Goal: Communication & Community: Participate in discussion

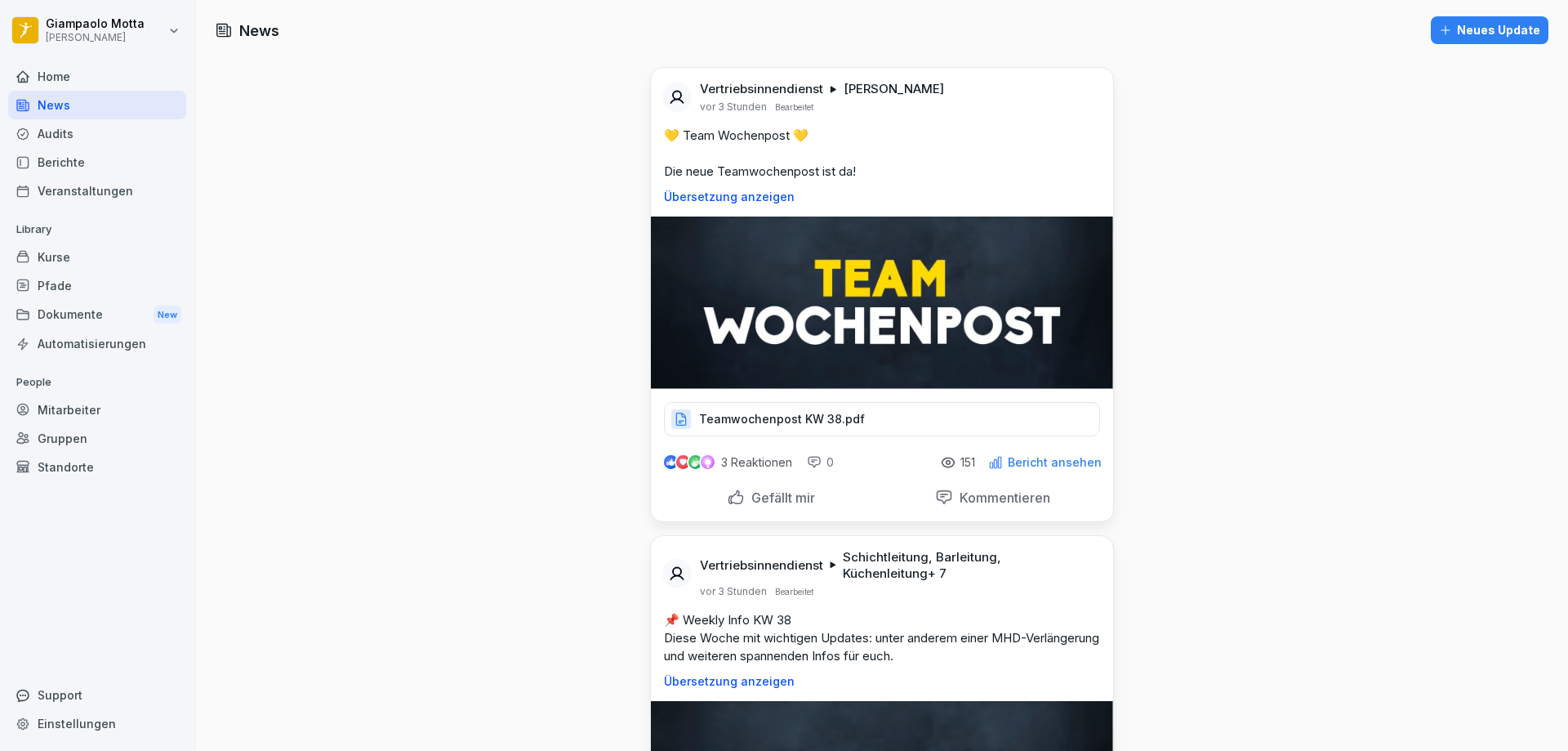
click at [89, 267] on div "Kurse" at bounding box center [97, 256] width 178 height 29
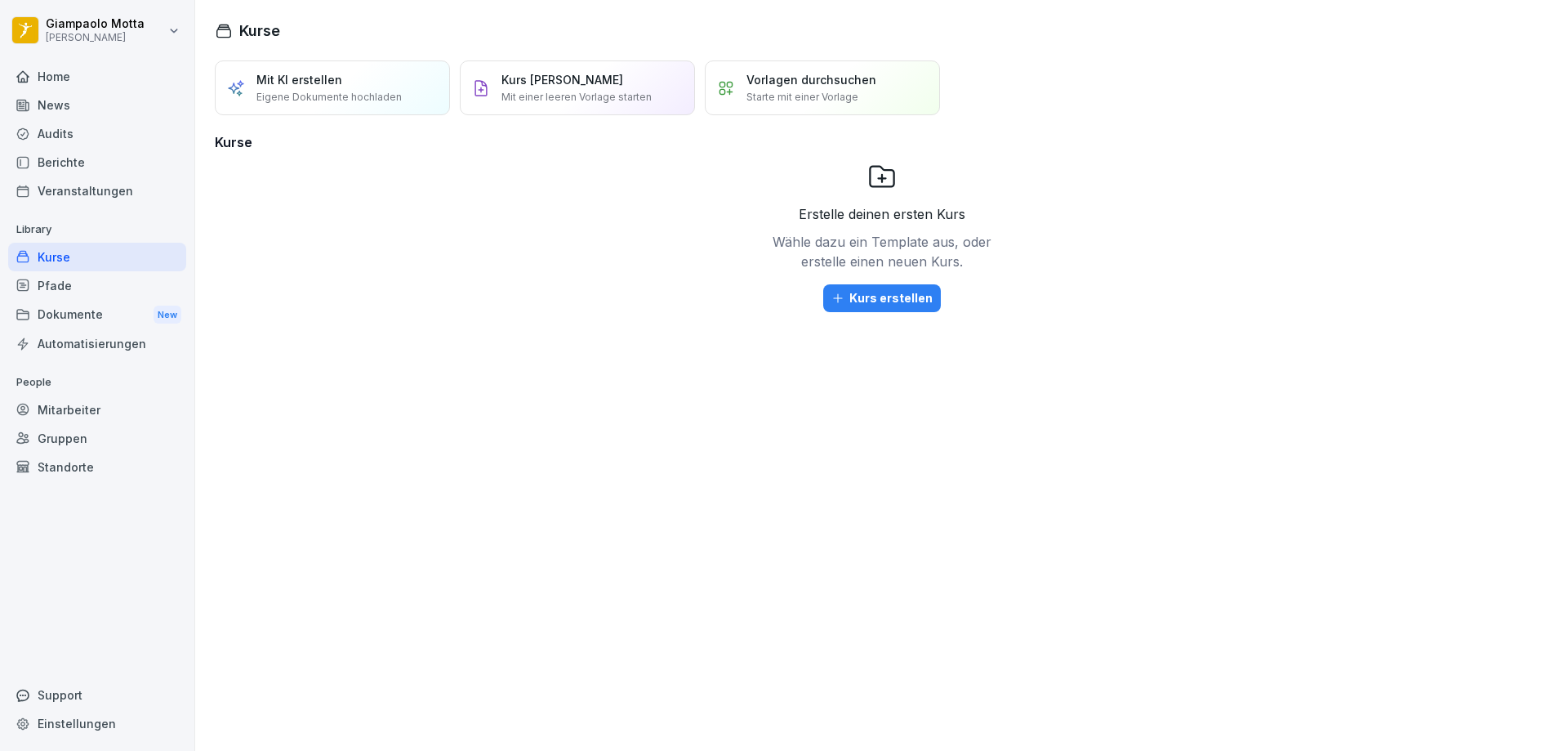
click at [100, 156] on div "Berichte" at bounding box center [97, 162] width 178 height 29
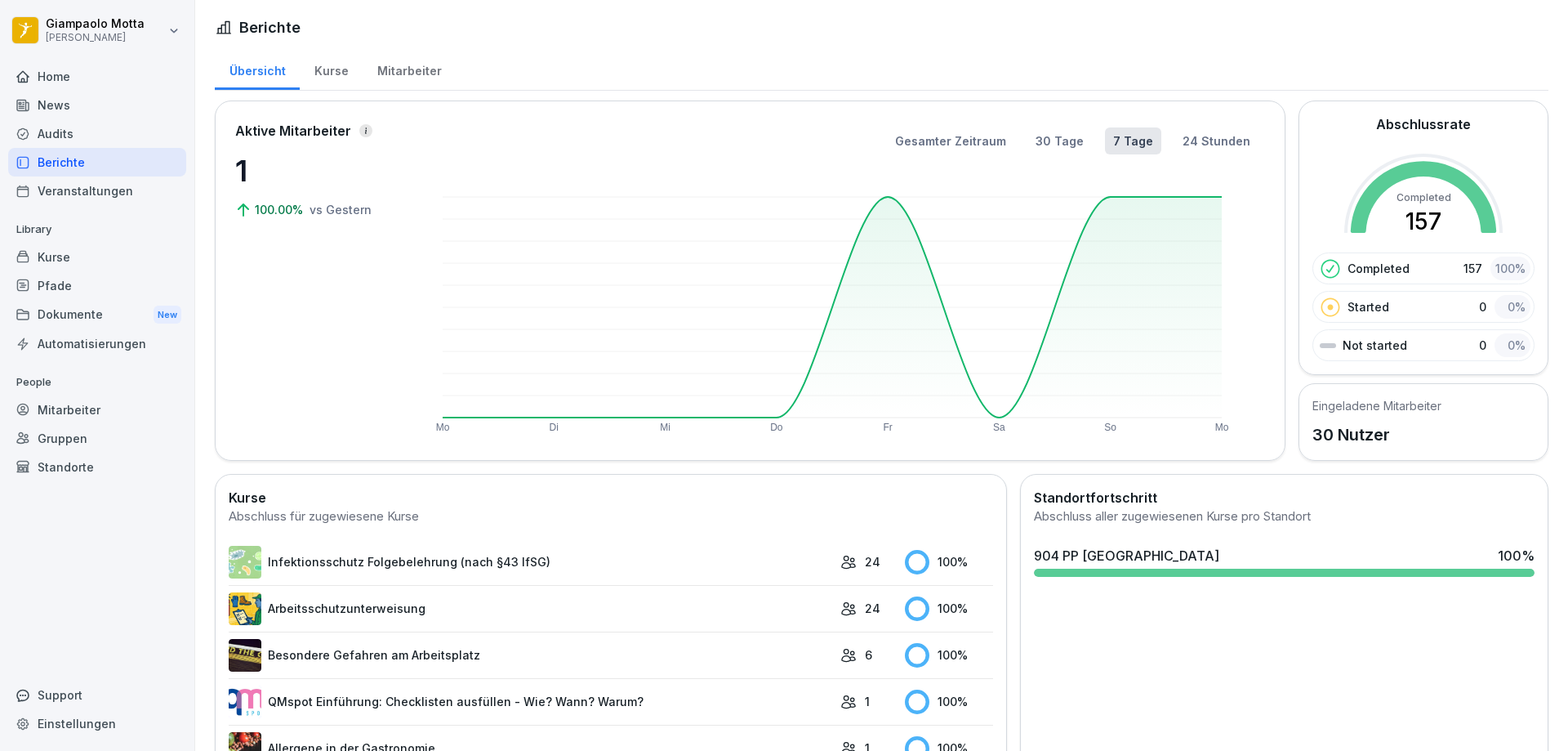
click at [84, 62] on div "Home" at bounding box center [97, 76] width 178 height 29
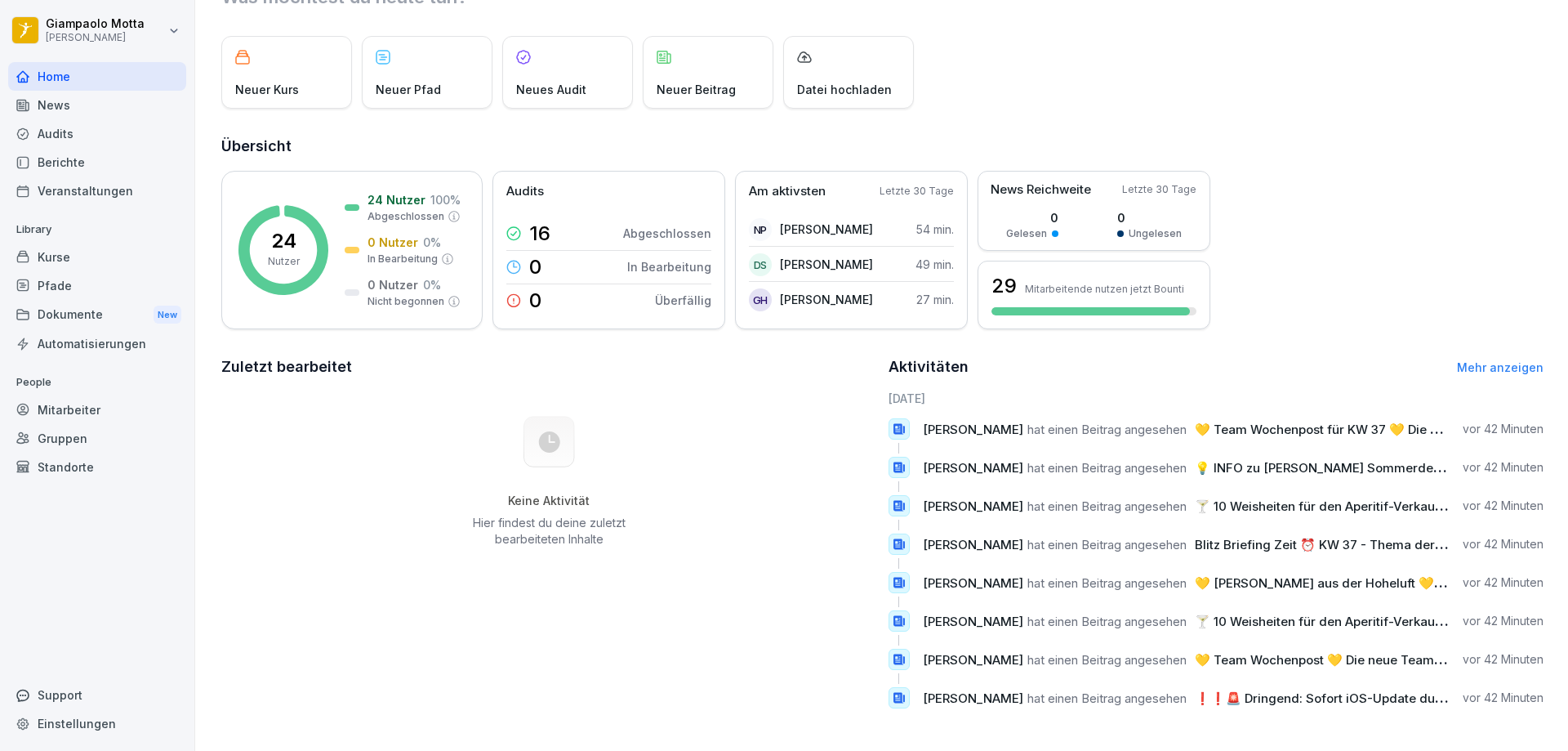
scroll to position [84, 0]
click at [57, 93] on div "News" at bounding box center [97, 105] width 178 height 29
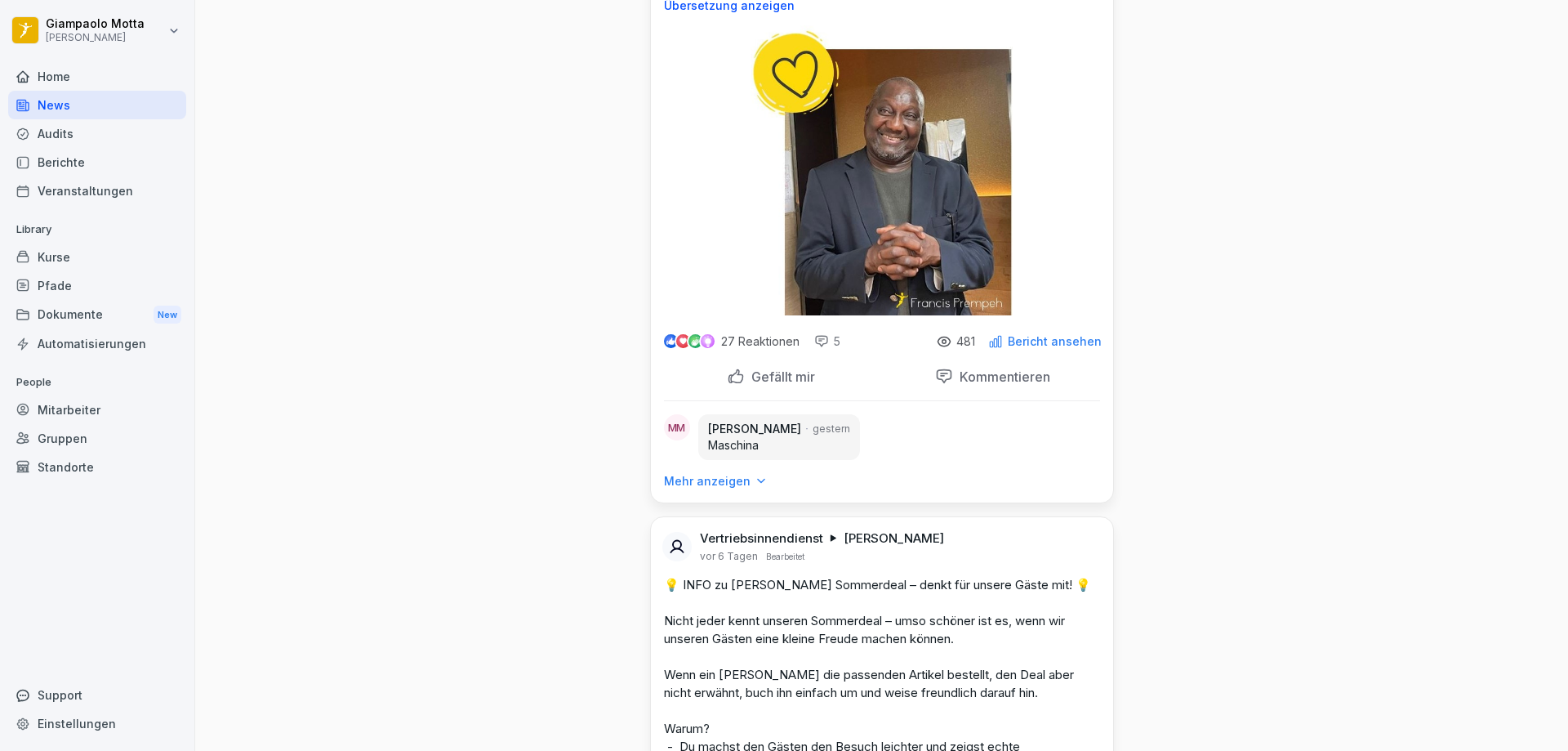
scroll to position [4004, 0]
click at [827, 349] on div "5" at bounding box center [827, 340] width 26 height 16
click at [815, 348] on div at bounding box center [821, 340] width 15 height 15
click at [1017, 384] on p "Kommentieren" at bounding box center [1002, 376] width 98 height 16
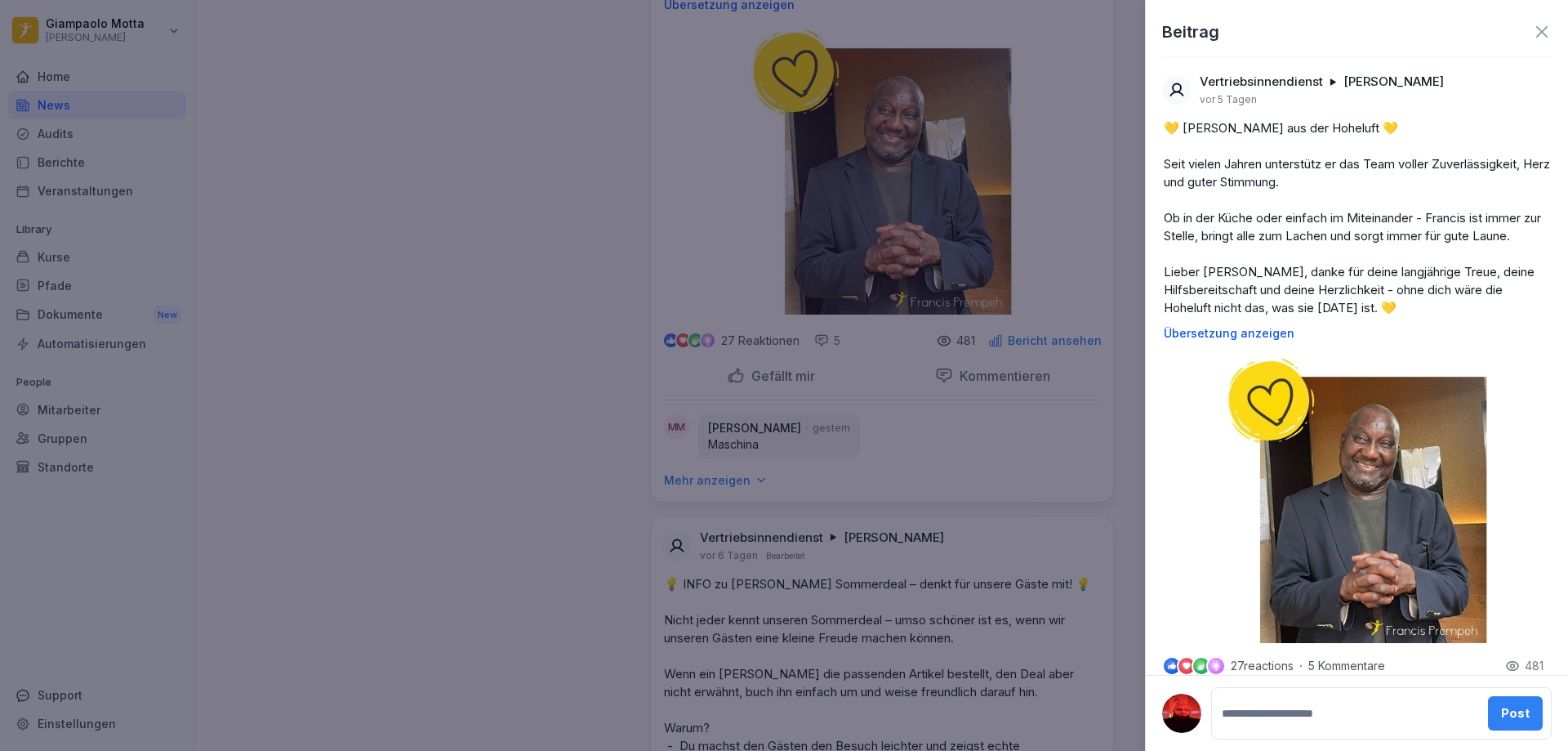
scroll to position [378, 0]
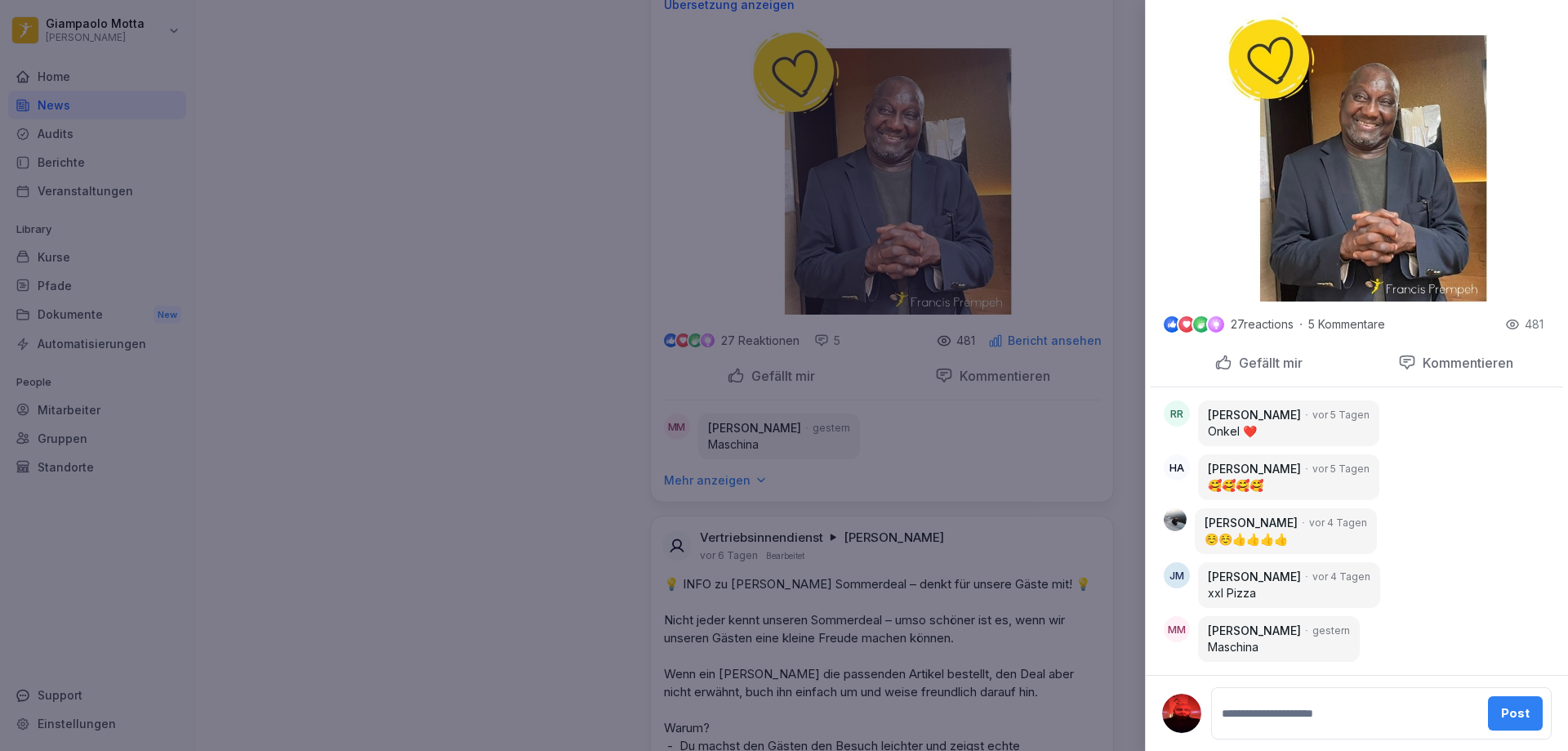
click at [1282, 323] on p "27 reactions" at bounding box center [1262, 324] width 63 height 13
click at [1505, 328] on icon at bounding box center [1512, 324] width 15 height 15
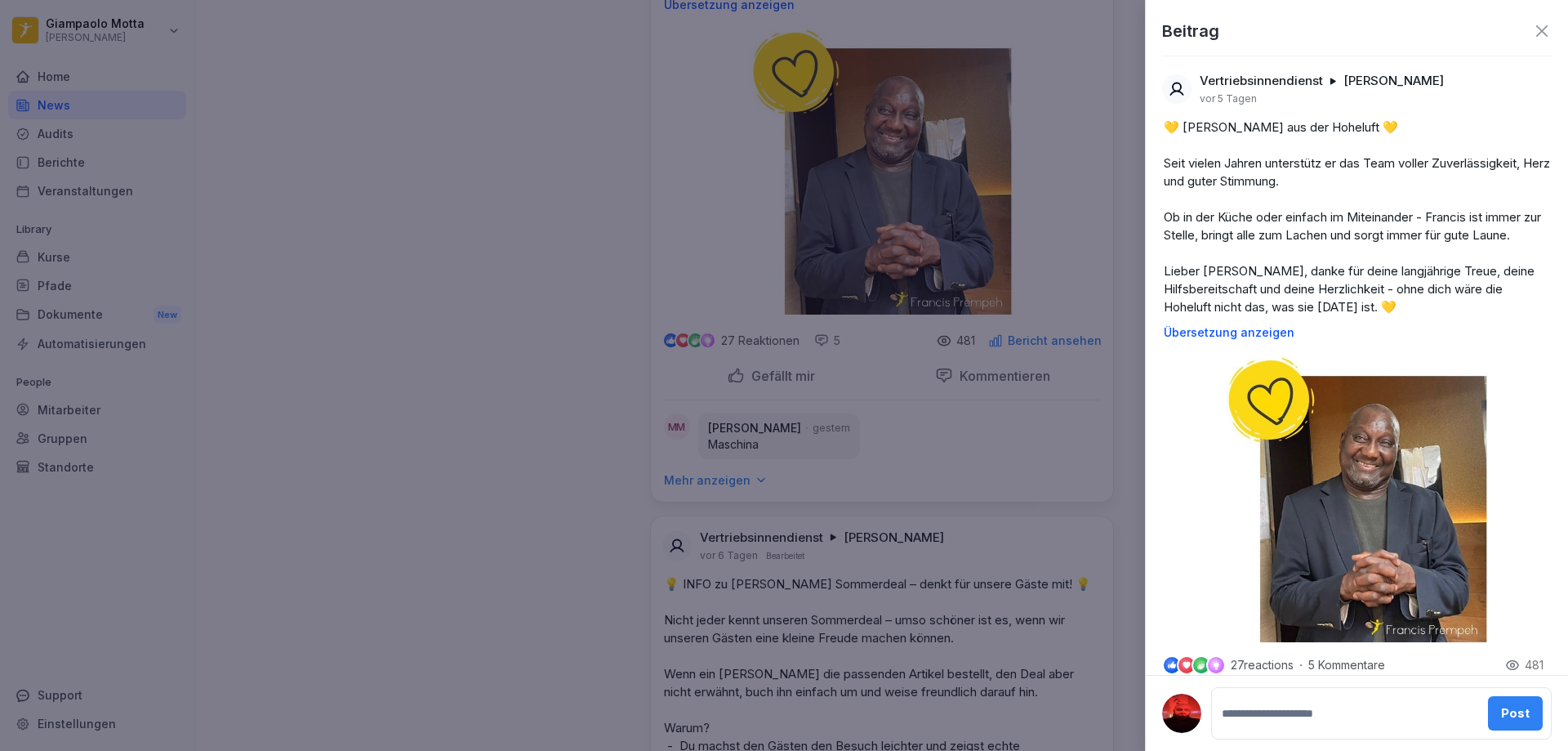
scroll to position [0, 0]
click at [557, 85] on div at bounding box center [784, 375] width 1568 height 751
